Goal: Task Accomplishment & Management: Manage account settings

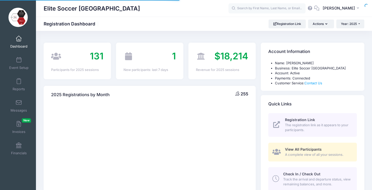
select select
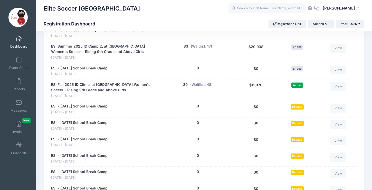
scroll to position [329, 0]
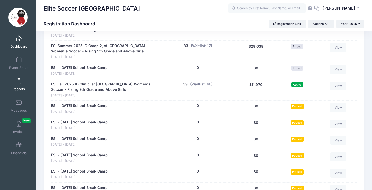
click at [17, 85] on link "Reports" at bounding box center [19, 85] width 24 height 18
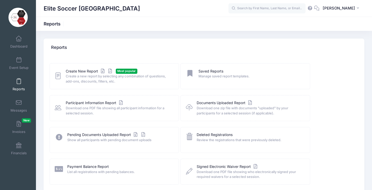
click at [79, 68] on div "Create New Report Most popular Create a new report by selecting any combination…" at bounding box center [114, 76] width 129 height 26
click at [80, 72] on link "Create New Report" at bounding box center [90, 71] width 48 height 5
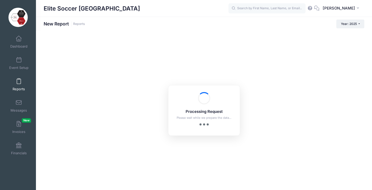
checkbox input "true"
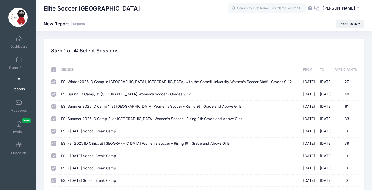
click at [53, 69] on input "checkbox" at bounding box center [53, 69] width 5 height 5
checkbox input "false"
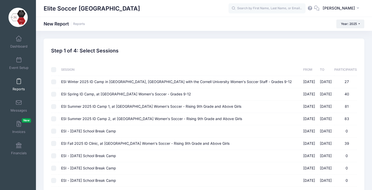
checkbox input "false"
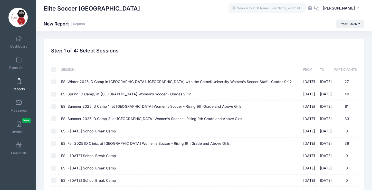
checkbox input "false"
click at [53, 143] on input "ESI Fall 2025 ID Clinic, at Cornell University Women's Soccer - Rising 9th Grad…" at bounding box center [53, 143] width 5 height 5
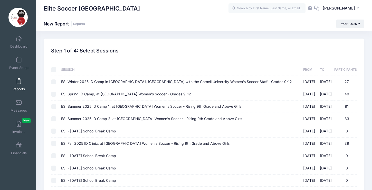
checkbox input "true"
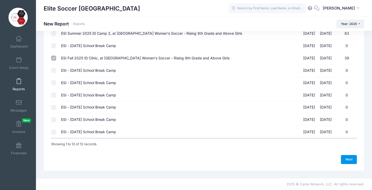
click at [354, 158] on link "Next" at bounding box center [349, 159] width 16 height 9
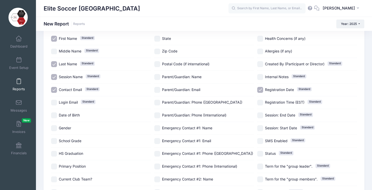
scroll to position [48, 0]
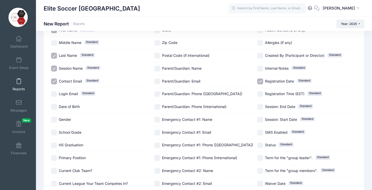
click at [54, 133] on input "School Grade" at bounding box center [54, 132] width 6 height 6
checkbox input "true"
click at [54, 144] on input "HS Graduation" at bounding box center [54, 145] width 6 height 6
checkbox input "true"
click at [54, 133] on input "School Grade" at bounding box center [54, 132] width 6 height 6
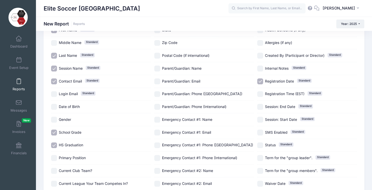
checkbox input "false"
click at [54, 158] on input "Primary Position" at bounding box center [54, 158] width 6 height 6
checkbox input "true"
click at [55, 121] on input "Gender" at bounding box center [54, 120] width 6 height 6
checkbox input "true"
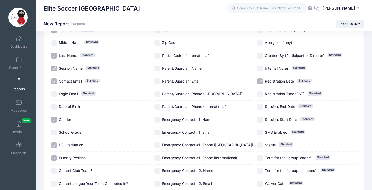
click at [56, 171] on input "Current Club Team?" at bounding box center [54, 171] width 6 height 6
checkbox input "true"
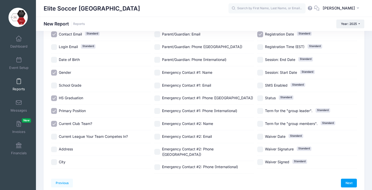
scroll to position [101, 0]
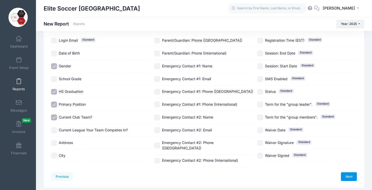
click at [350, 173] on link "Next" at bounding box center [349, 176] width 16 height 9
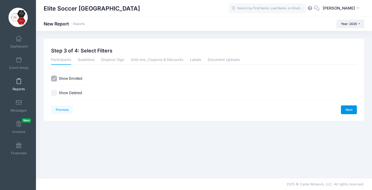
click at [349, 110] on link "Next" at bounding box center [349, 109] width 16 height 9
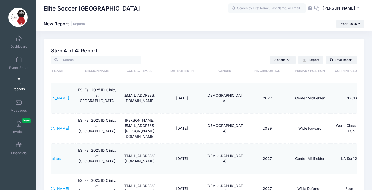
scroll to position [0, 68]
click at [312, 71] on th "Primary Position" at bounding box center [309, 71] width 43 height 14
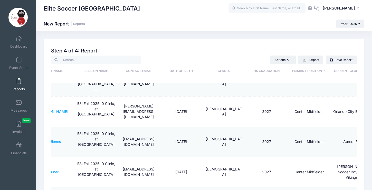
scroll to position [186, 68]
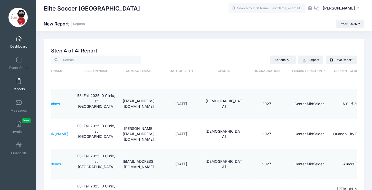
click at [17, 43] on link "Dashboard" at bounding box center [19, 42] width 24 height 18
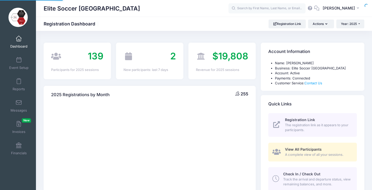
select select
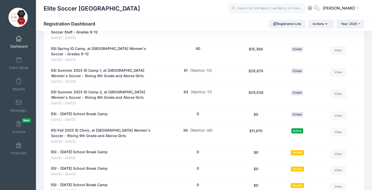
scroll to position [284, 0]
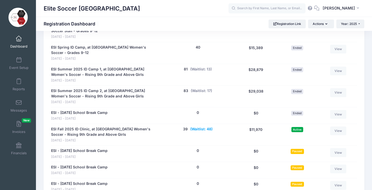
click at [197, 126] on button "(Waitlist: 48)" at bounding box center [201, 128] width 22 height 5
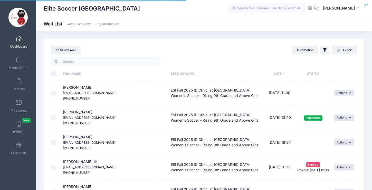
select select "50"
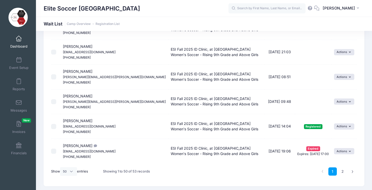
scroll to position [1170, 0]
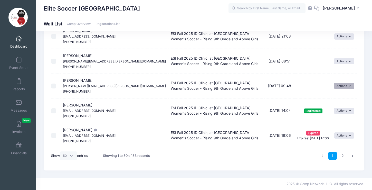
click at [350, 86] on icon "button" at bounding box center [351, 86] width 4 height 0
click at [339, 97] on link "Invite" at bounding box center [341, 97] width 22 height 10
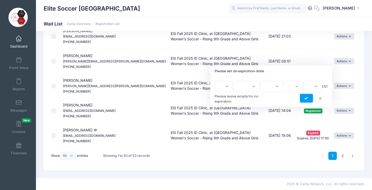
scroll to position [1135, 0]
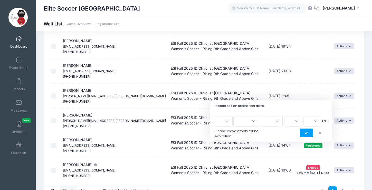
click at [232, 119] on select "1 2 3 4 5 6 7 8 9 10 11 12 13 14 15 16 17 18 19 20 21 22 23 24 25 26 27 28 29 3…" at bounding box center [224, 121] width 18 height 11
select select "18"
click at [217, 116] on select "1 2 3 4 5 6 7 8 9 10 11 12 13 14 15 16 17 18 19 20 21 22 23 24 25 26 27 28 29 3…" at bounding box center [224, 121] width 18 height 11
click at [253, 122] on select "Jan Feb Mar Apr May Jun Jul Aug Sep Oct Nov Dec" at bounding box center [246, 121] width 26 height 11
select select "8"
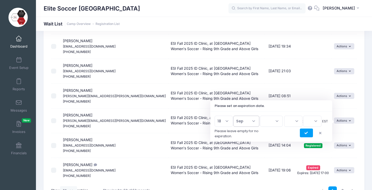
click at [236, 116] on select "Jan Feb Mar Apr May Jun Jul Aug Sep Oct Nov Dec" at bounding box center [246, 121] width 26 height 11
click at [269, 120] on select "2026 2025" at bounding box center [271, 121] width 23 height 11
select select "2025"
click at [260, 116] on select "2026 2025" at bounding box center [271, 121] width 23 height 11
click at [293, 120] on select "00 01 02 03 04 05 06 07 08 09 10 11 12 13 14 15 16 17 18 19 20 21 22 23" at bounding box center [293, 121] width 18 height 11
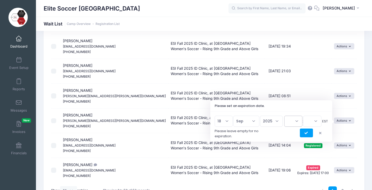
select select "21"
click at [284, 116] on select "00 01 02 03 04 05 06 07 08 09 10 11 12 13 14 15 16 17 18 19 20 21 22 23" at bounding box center [293, 121] width 18 height 11
click at [313, 120] on select "00 15 30 45" at bounding box center [312, 121] width 18 height 11
select select "0"
click at [303, 116] on select "00 15 30 45" at bounding box center [312, 121] width 18 height 11
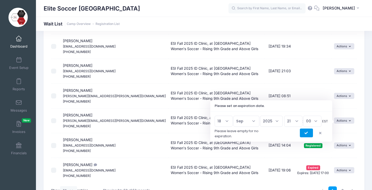
click at [306, 133] on icon "submit" at bounding box center [307, 133] width 4 height 0
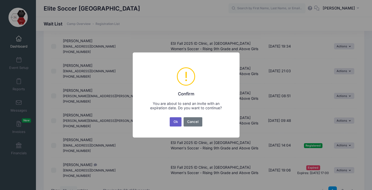
click at [174, 123] on button "Ok" at bounding box center [176, 121] width 12 height 9
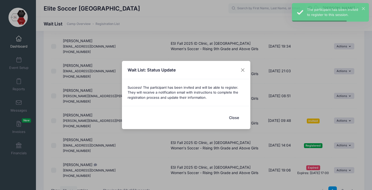
click at [236, 115] on button "Close" at bounding box center [234, 117] width 21 height 11
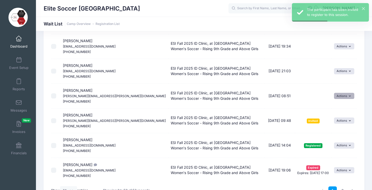
click at [347, 96] on button "Actions" at bounding box center [344, 96] width 20 height 6
click at [340, 107] on link "Invite" at bounding box center [341, 107] width 22 height 10
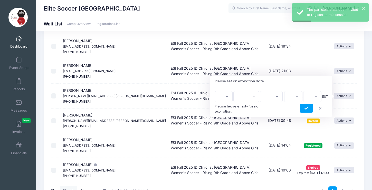
scroll to position [1132, 0]
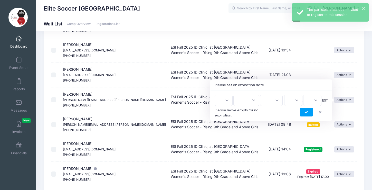
click at [226, 100] on select "1 2 3 4 5 6 7 8 9 10 11 12 13 14 15 16 17 18 19 20 21 22 23 24 25 26 27 28 29 3…" at bounding box center [224, 100] width 18 height 11
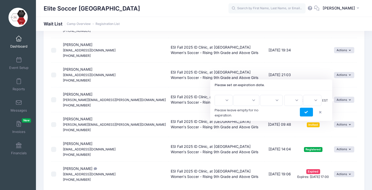
select select "18"
click at [217, 95] on select "1 2 3 4 5 6 7 8 9 10 11 12 13 14 15 16 17 18 19 20 21 22 23 24 25 26 27 28 29 3…" at bounding box center [224, 100] width 18 height 11
click at [248, 102] on select "Jan Feb Mar Apr May Jun Jul Aug Sep Oct Nov Dec" at bounding box center [246, 100] width 26 height 11
select select "8"
click at [236, 95] on select "Jan Feb Mar Apr May Jun Jul Aug Sep Oct Nov Dec" at bounding box center [246, 100] width 26 height 11
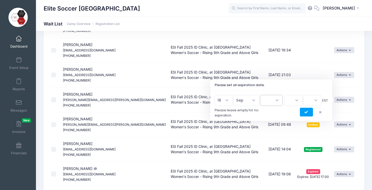
click at [266, 104] on select "2026 2025" at bounding box center [271, 100] width 23 height 11
select select "2025"
click at [260, 95] on select "2026 2025" at bounding box center [271, 100] width 23 height 11
click at [290, 99] on select "00 01 02 03 04 05 06 07 08 09 10 11 12 13 14 15 16 17 18 19 20 21 22 23" at bounding box center [293, 100] width 18 height 11
select select "21"
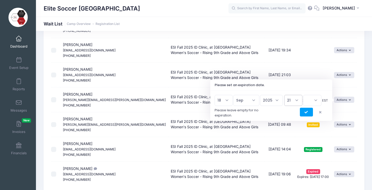
click at [284, 95] on select "00 01 02 03 04 05 06 07 08 09 10 11 12 13 14 15 16 17 18 19 20 21 22 23" at bounding box center [293, 100] width 18 height 11
click at [314, 100] on select "00 15 30 45" at bounding box center [312, 100] width 18 height 11
select select "0"
click at [303, 95] on select "00 15 30 45" at bounding box center [312, 100] width 18 height 11
click at [307, 112] on icon "submit" at bounding box center [307, 112] width 4 height 0
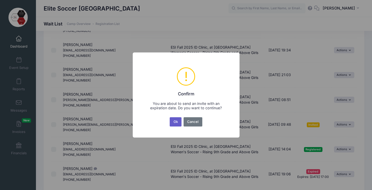
click at [178, 122] on button "Ok" at bounding box center [176, 121] width 12 height 9
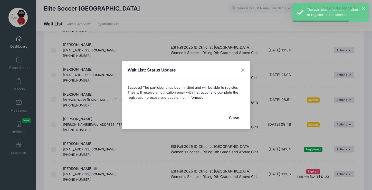
click at [227, 118] on button "Close" at bounding box center [234, 117] width 21 height 11
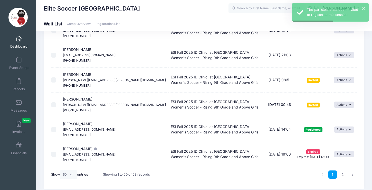
scroll to position [1170, 0]
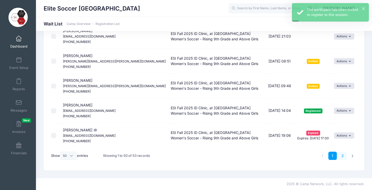
click at [342, 156] on link "2" at bounding box center [343, 156] width 8 height 8
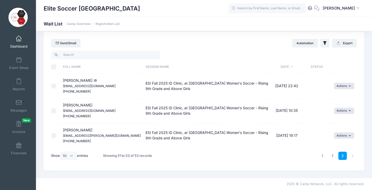
drag, startPoint x: 63, startPoint y: 105, endPoint x: 95, endPoint y: 105, distance: 31.8
click at [95, 105] on td "Sofia D'Alessandro pibby321@gmail.com (631) 469-9171" at bounding box center [101, 110] width 83 height 25
copy span "Sofia D'Alessandro"
click at [333, 155] on link "1" at bounding box center [332, 156] width 8 height 8
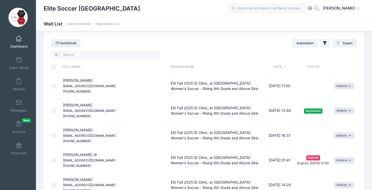
scroll to position [1170, 0]
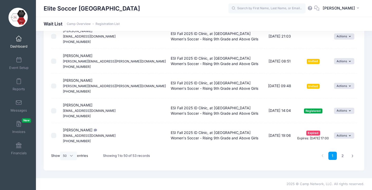
click at [21, 42] on link "Dashboard" at bounding box center [19, 42] width 24 height 18
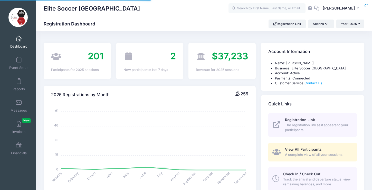
select select
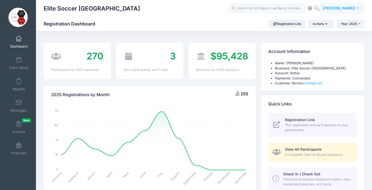
click at [359, 8] on icon "button" at bounding box center [359, 8] width 4 height 0
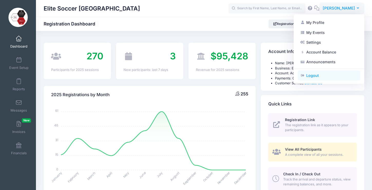
click at [312, 72] on link "Logout" at bounding box center [329, 76] width 62 height 10
